Goal: Transaction & Acquisition: Download file/media

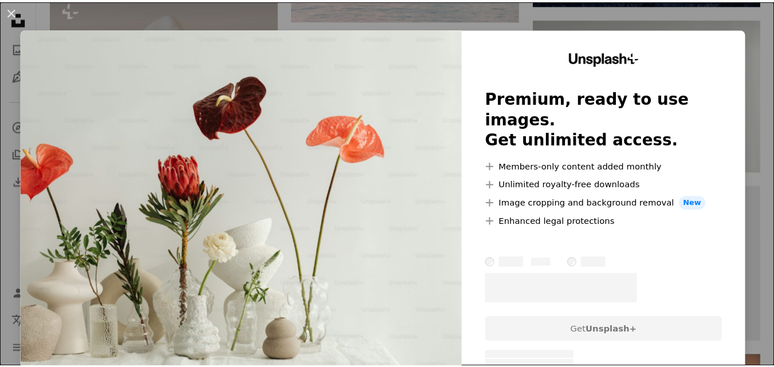
scroll to position [35, 0]
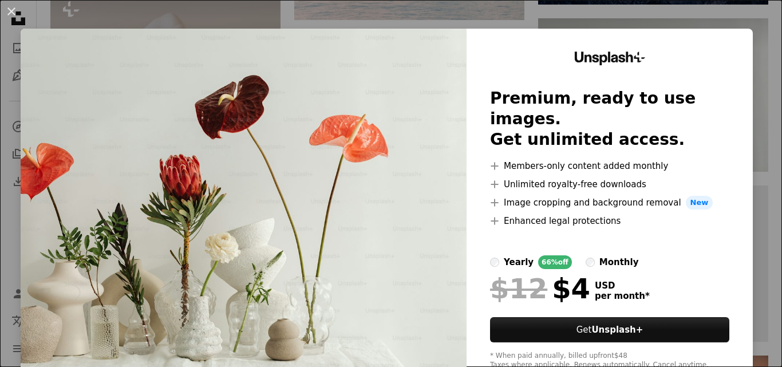
click at [696, 15] on div "An X shape Unsplash+ Premium, ready to use images. Get unlimited access. A plus…" at bounding box center [391, 183] width 782 height 367
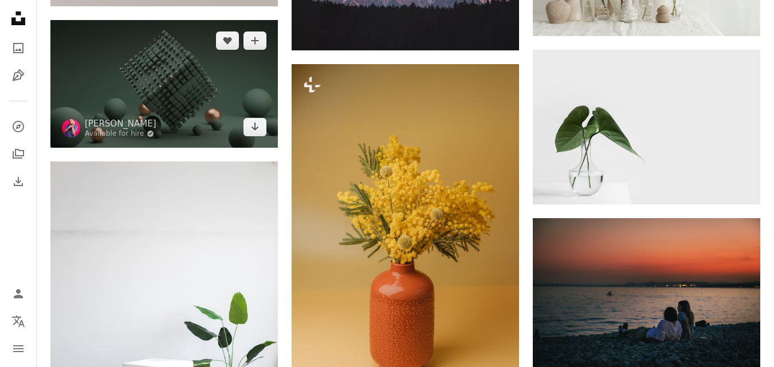
scroll to position [1030, 0]
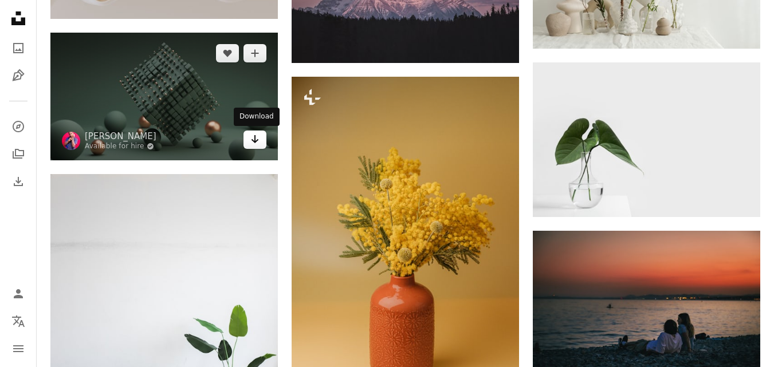
click at [253, 141] on icon "Arrow pointing down" at bounding box center [254, 139] width 9 height 14
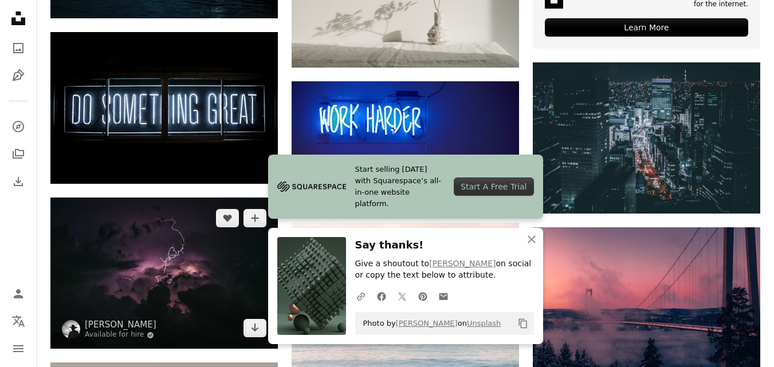
scroll to position [515, 0]
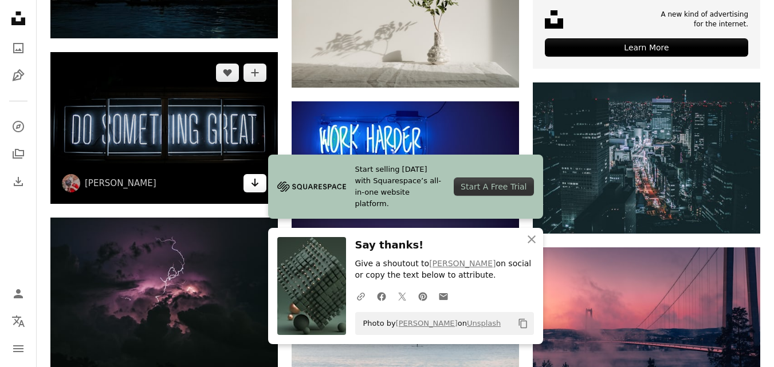
click at [252, 186] on icon "Arrow pointing down" at bounding box center [254, 183] width 9 height 14
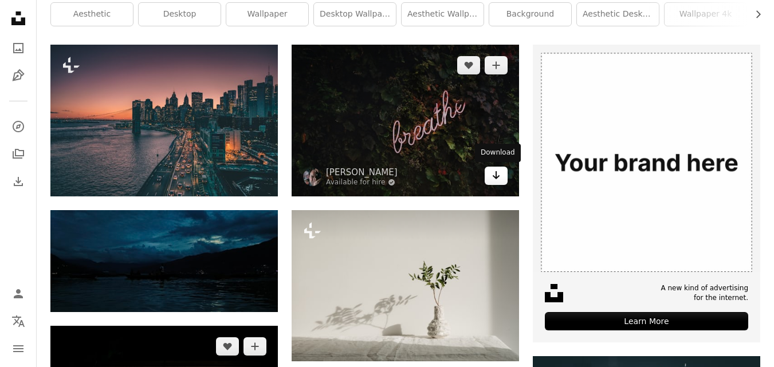
scroll to position [228, 0]
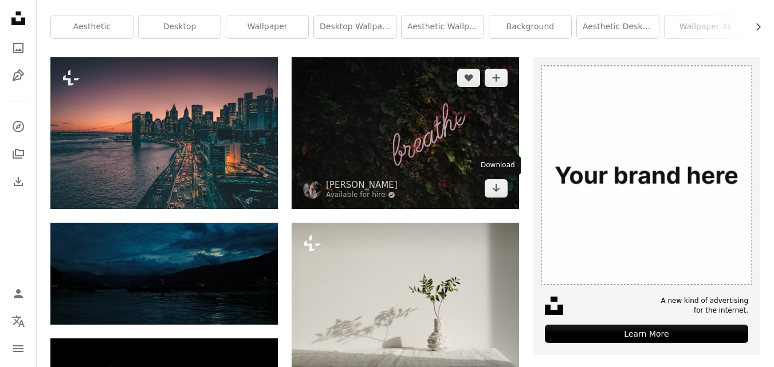
drag, startPoint x: 490, startPoint y: 187, endPoint x: 481, endPoint y: 190, distance: 8.9
click at [490, 187] on link "Arrow pointing down" at bounding box center [495, 188] width 23 height 18
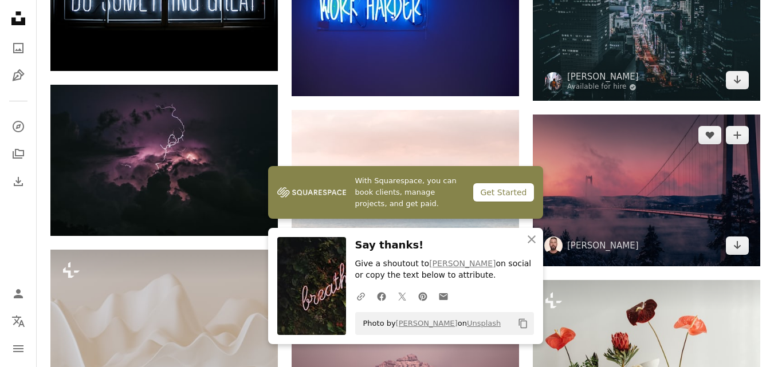
scroll to position [687, 0]
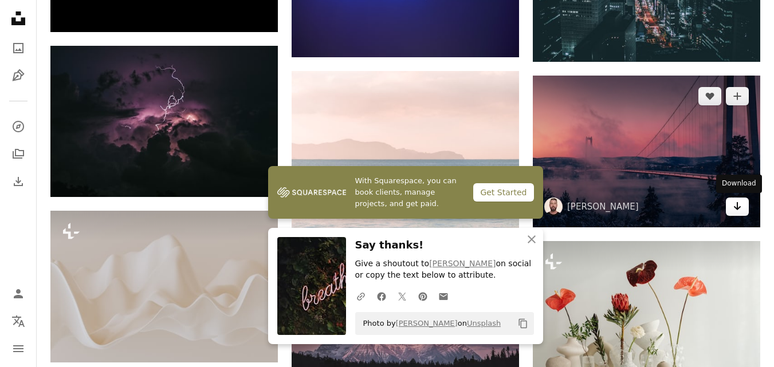
click at [739, 206] on icon "Arrow pointing down" at bounding box center [736, 206] width 9 height 14
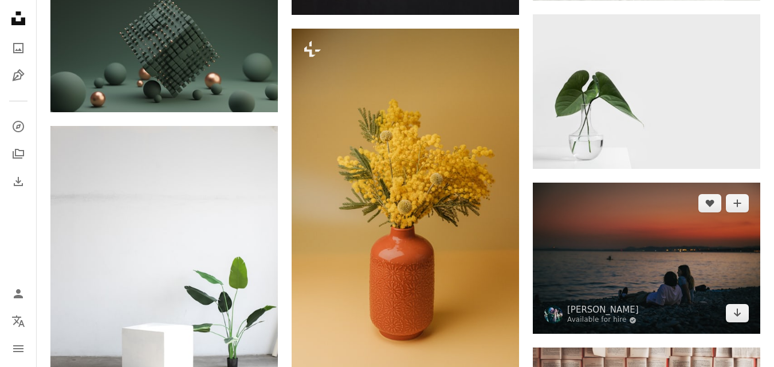
scroll to position [1145, 0]
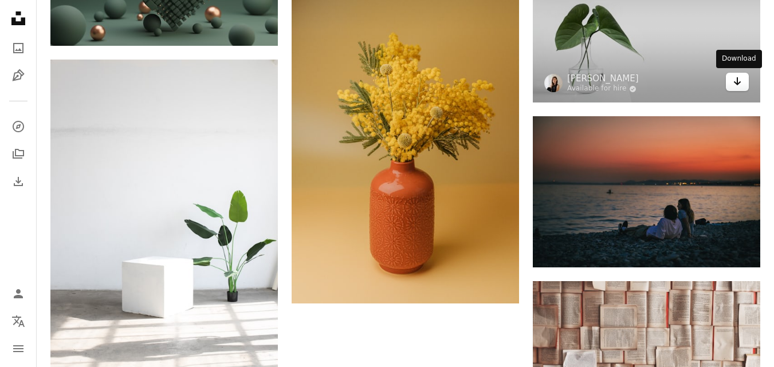
click at [741, 82] on icon "Arrow pointing down" at bounding box center [736, 81] width 9 height 14
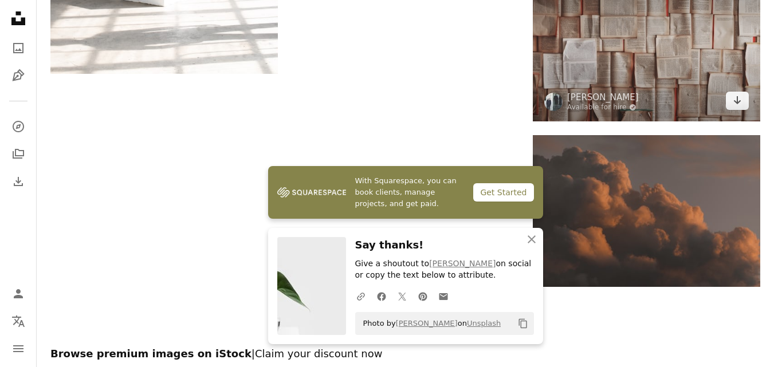
scroll to position [1431, 0]
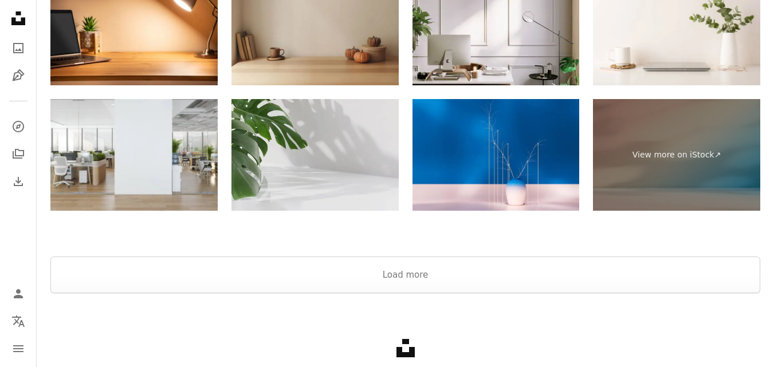
scroll to position [1832, 0]
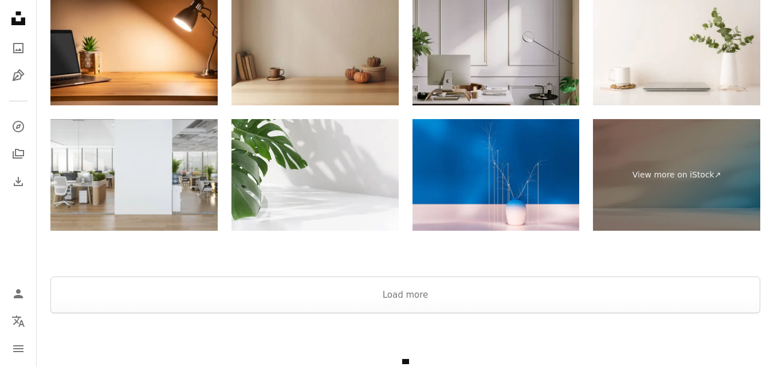
click at [538, 78] on img at bounding box center [495, 50] width 167 height 112
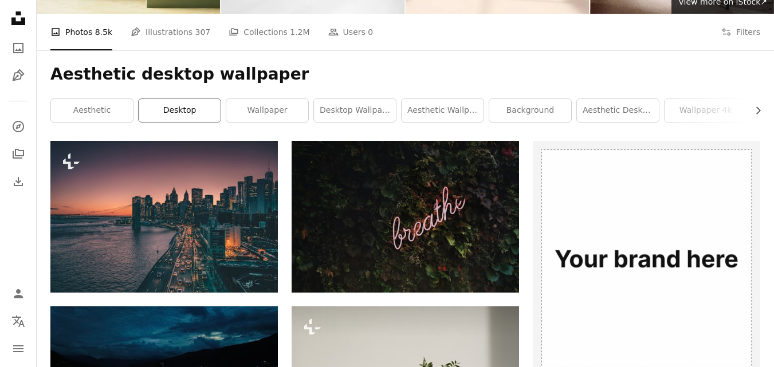
scroll to position [0, 0]
